Goal: Find specific page/section: Find specific page/section

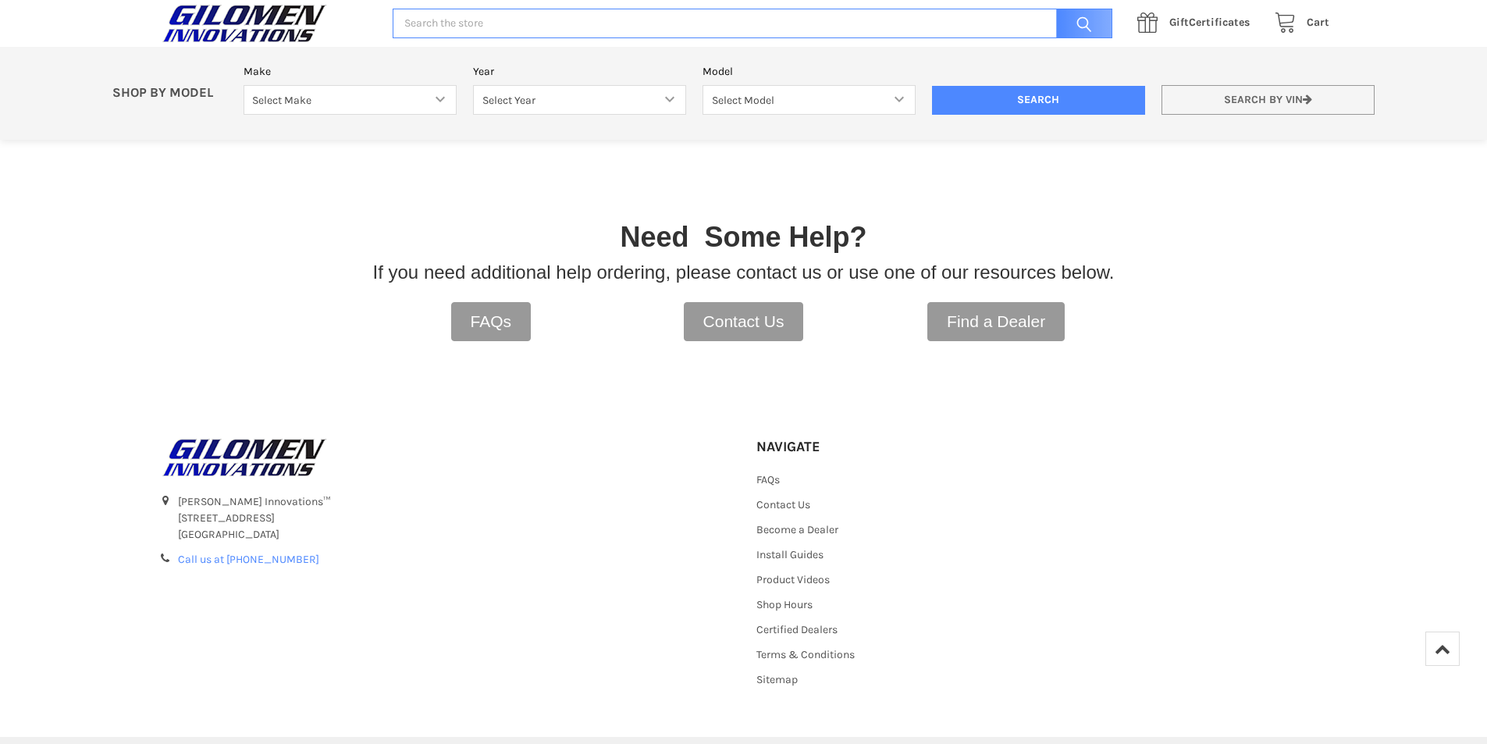
click at [1255, 98] on link "Search by VIN" at bounding box center [1268, 100] width 213 height 30
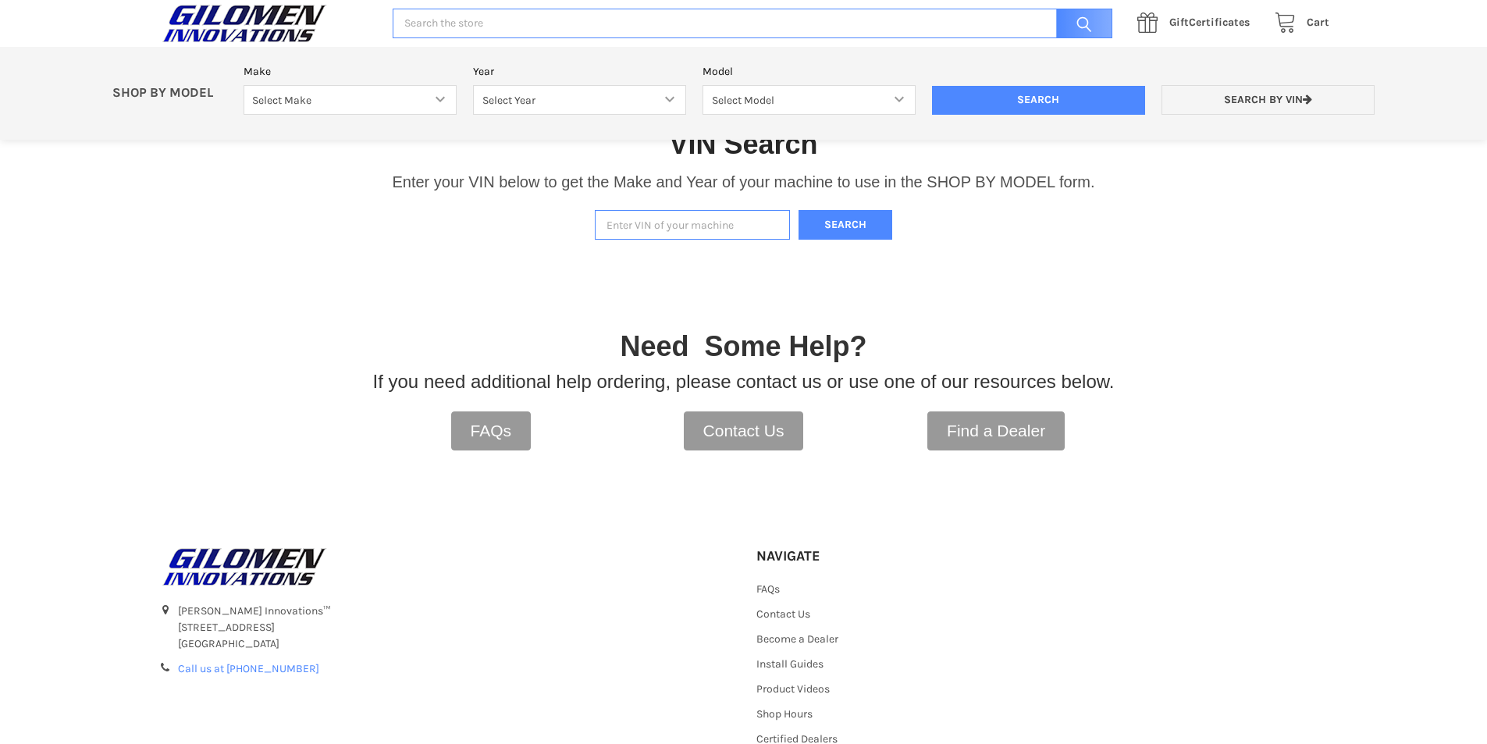
click at [650, 226] on input "Enter VIN of your machine" at bounding box center [692, 225] width 195 height 30
type input "[US_VEHICLE_IDENTIFICATION_NUMBER]"
click at [838, 229] on button "Search" at bounding box center [846, 225] width 94 height 30
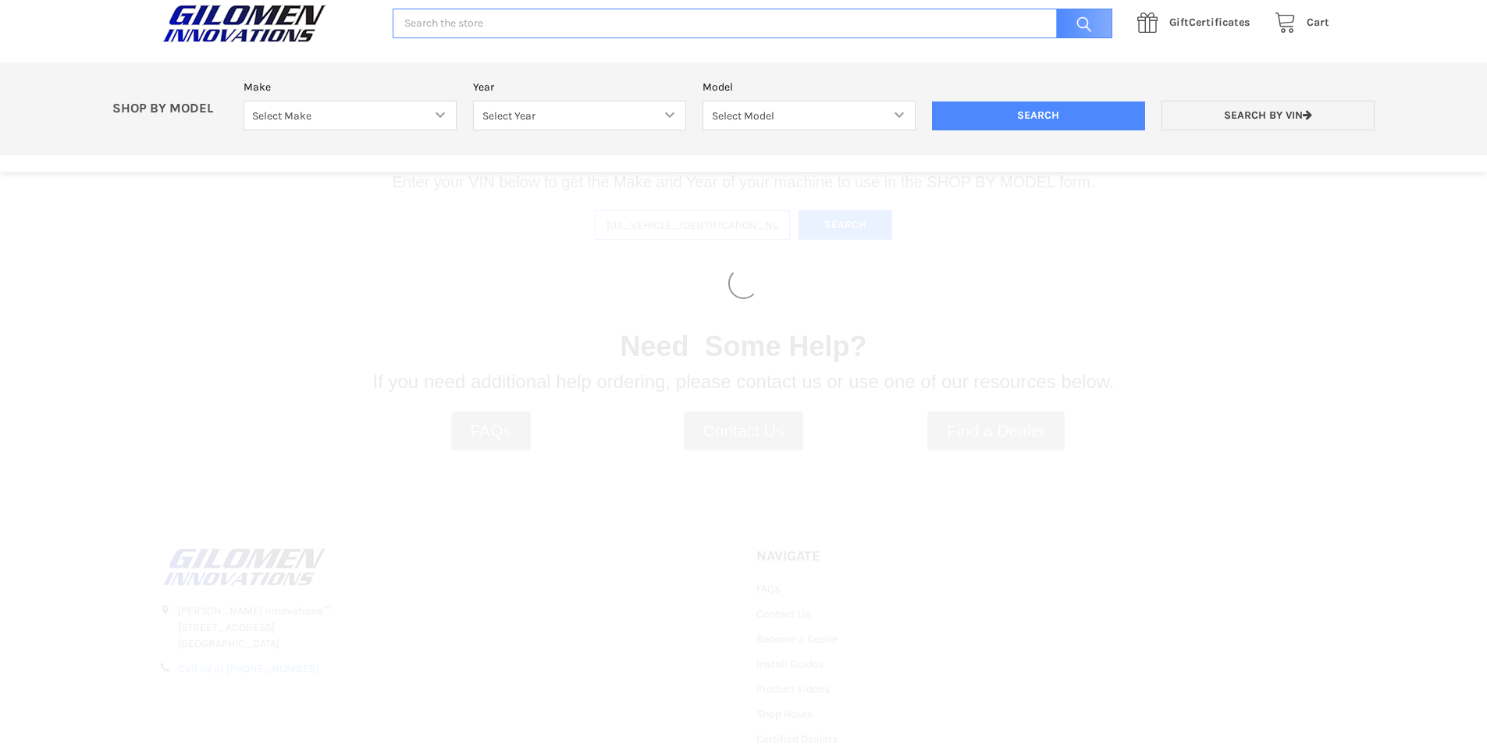
select select "330"
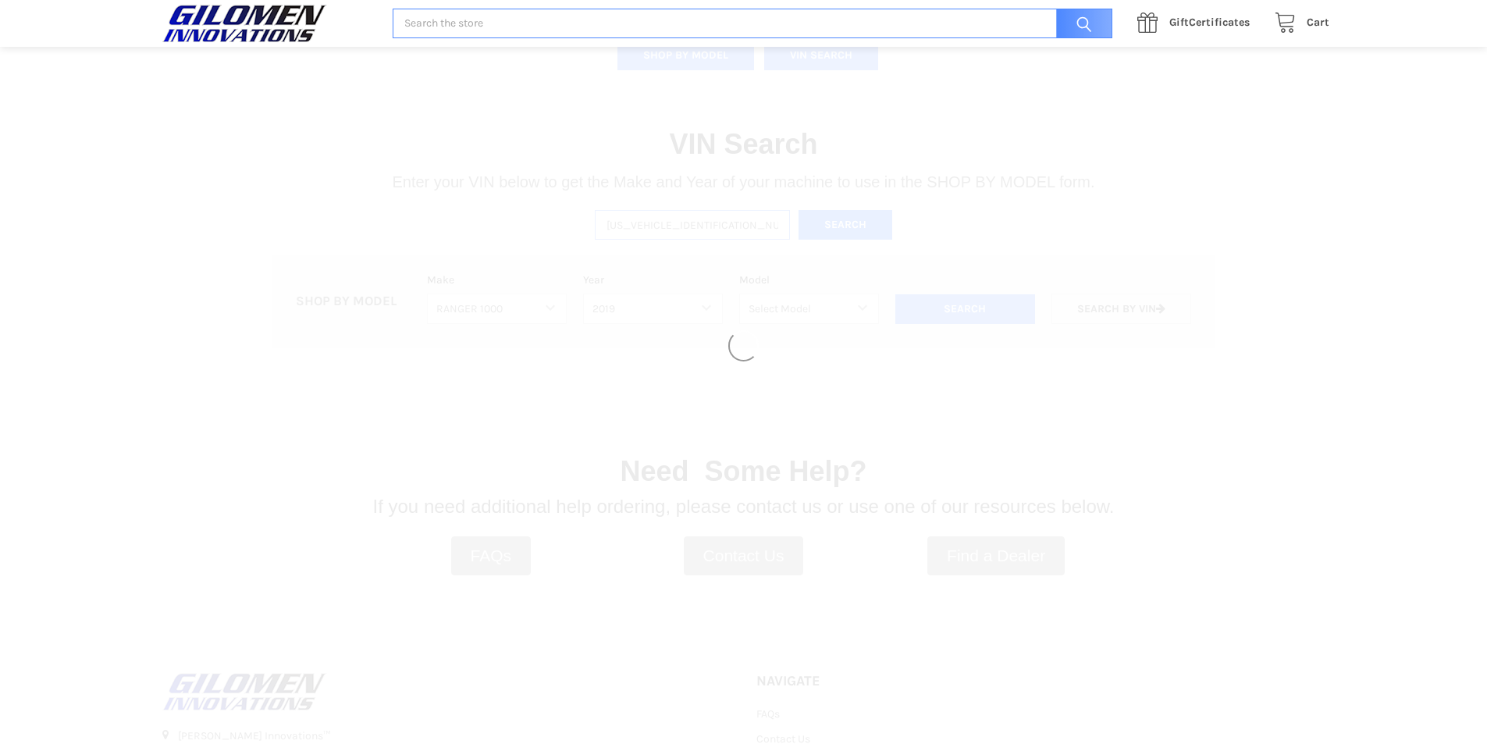
select select "333"
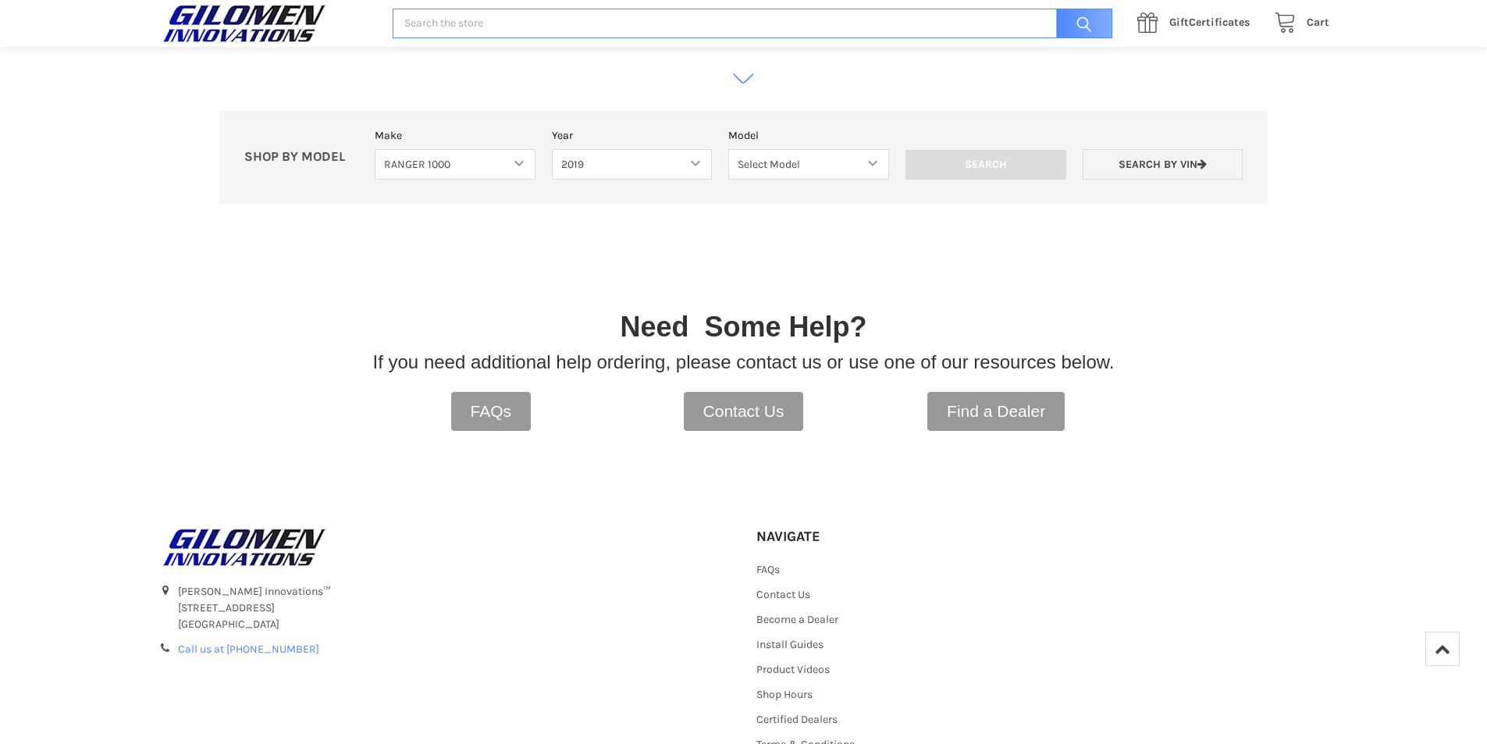
scroll to position [868, 0]
click at [879, 157] on select "Select Model Ranger 1000 XP Ranger 1000 Crew Ranger 1000 Northstar Ranger 1000 …" at bounding box center [808, 162] width 161 height 30
select select "118"
click at [728, 147] on select "Select Model Ranger 1000 XP Ranger 1000 Crew Ranger 1000 Northstar Ranger 1000 …" at bounding box center [808, 162] width 161 height 30
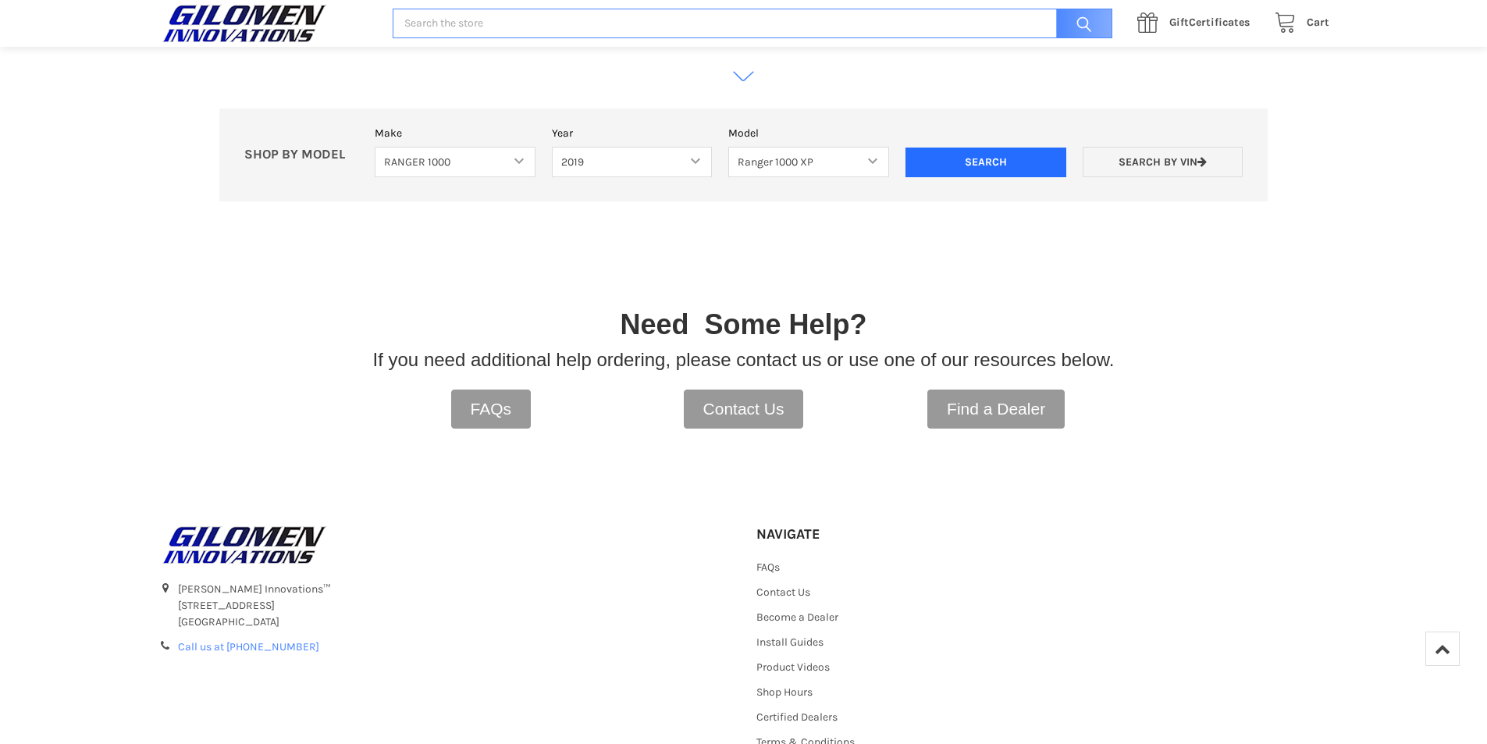
click at [981, 157] on input "Search" at bounding box center [986, 163] width 161 height 30
